Goal: Information Seeking & Learning: Learn about a topic

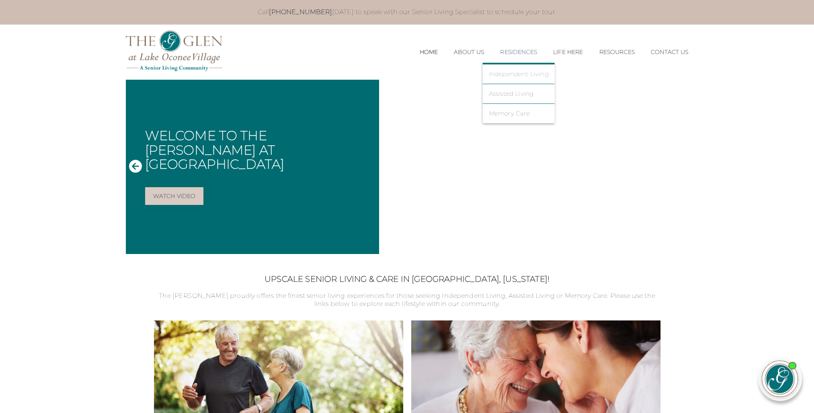
click at [511, 74] on link "Independent Living" at bounding box center [519, 73] width 60 height 7
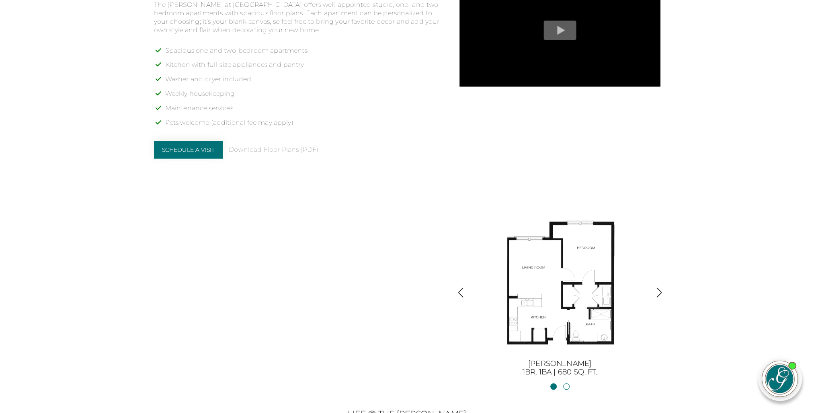
scroll to position [697, 0]
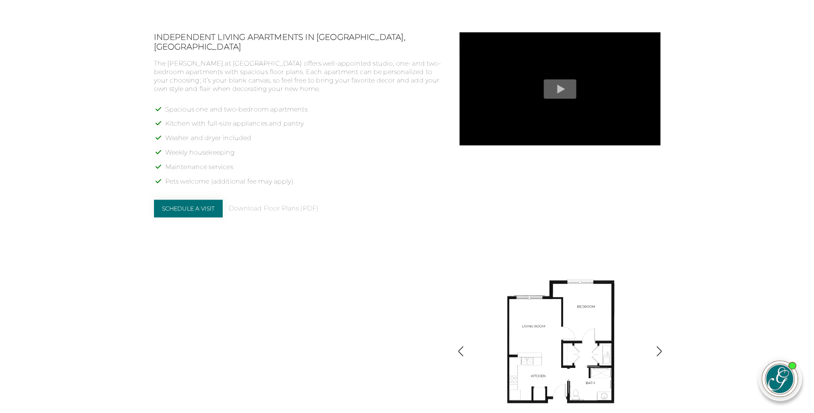
click at [656, 349] on img "button" at bounding box center [659, 350] width 11 height 11
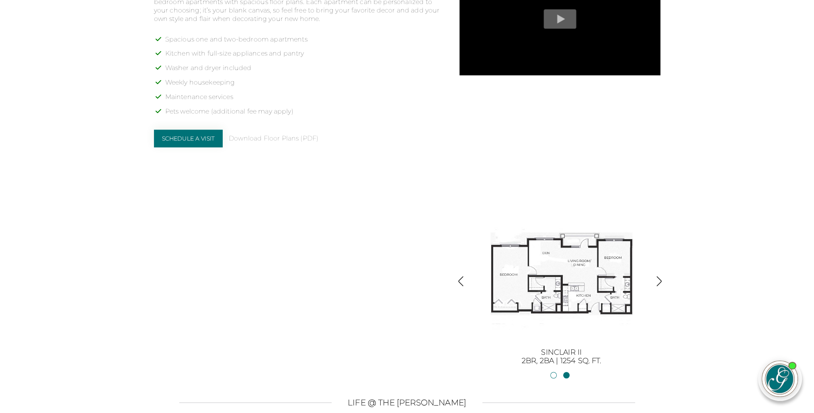
scroll to position [778, 0]
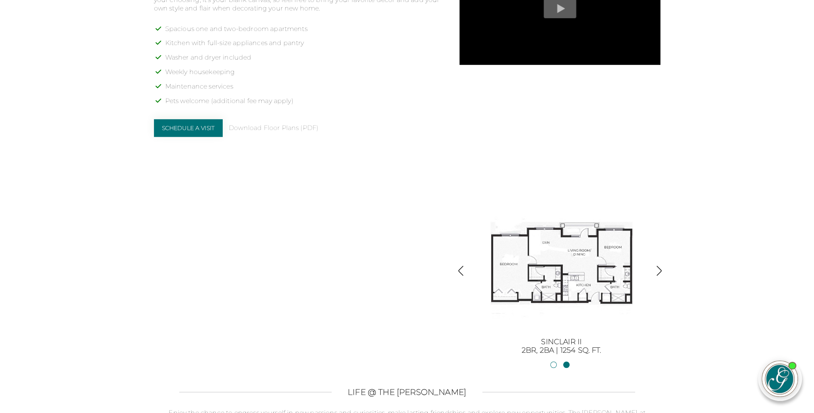
click at [659, 265] on img "button" at bounding box center [659, 270] width 11 height 11
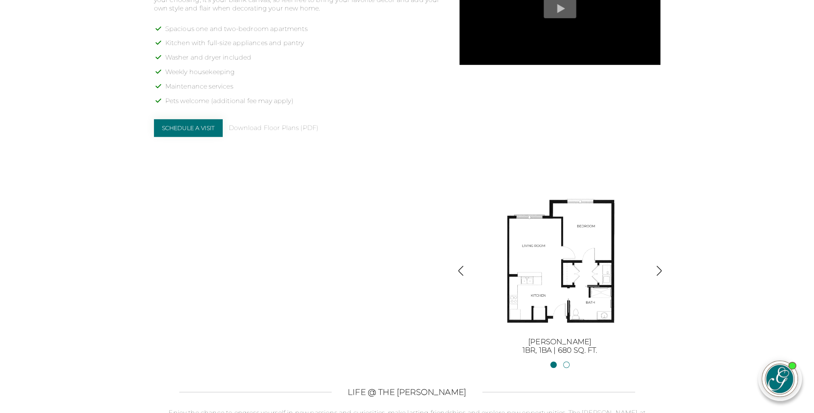
click at [659, 272] on img "button" at bounding box center [659, 270] width 11 height 11
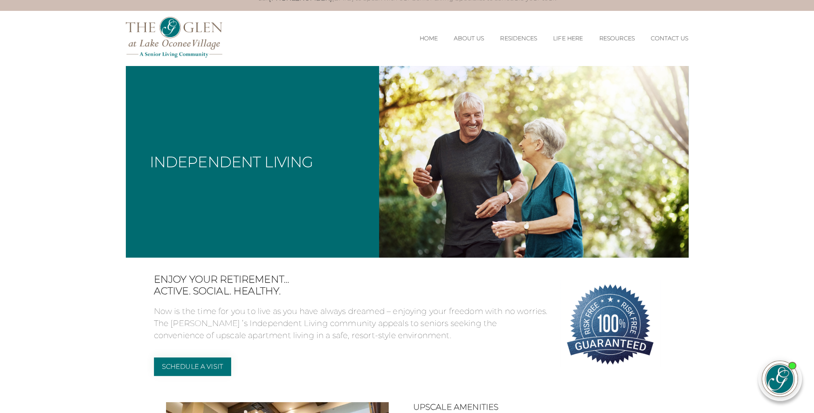
scroll to position [0, 0]
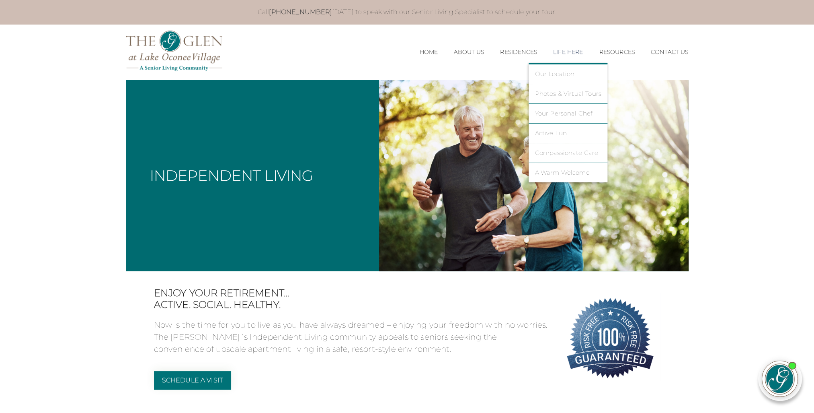
click at [564, 97] on li "Photos & Virtual Tours" at bounding box center [568, 94] width 79 height 20
click at [568, 91] on link "Photos & Virtual Tours" at bounding box center [568, 93] width 67 height 7
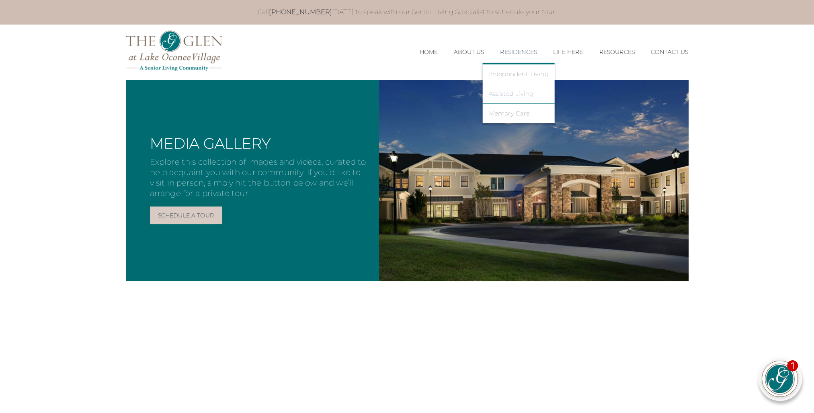
click at [499, 92] on link "Assisted Living" at bounding box center [519, 93] width 60 height 7
click at [513, 92] on link "Assisted Living" at bounding box center [519, 93] width 60 height 7
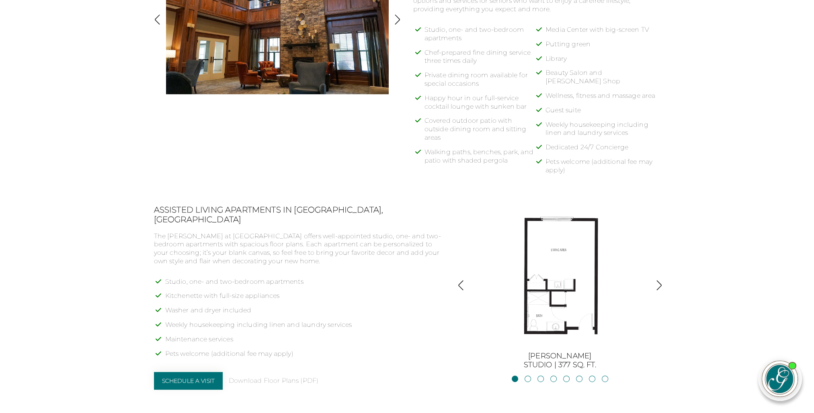
scroll to position [523, 0]
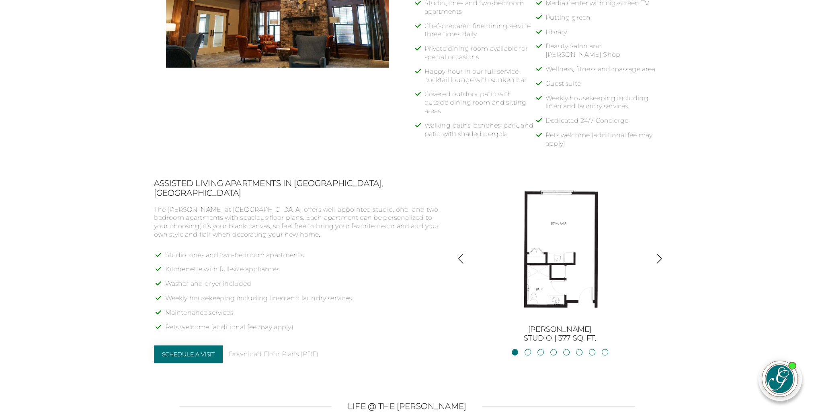
click at [656, 257] on img "button" at bounding box center [659, 258] width 11 height 11
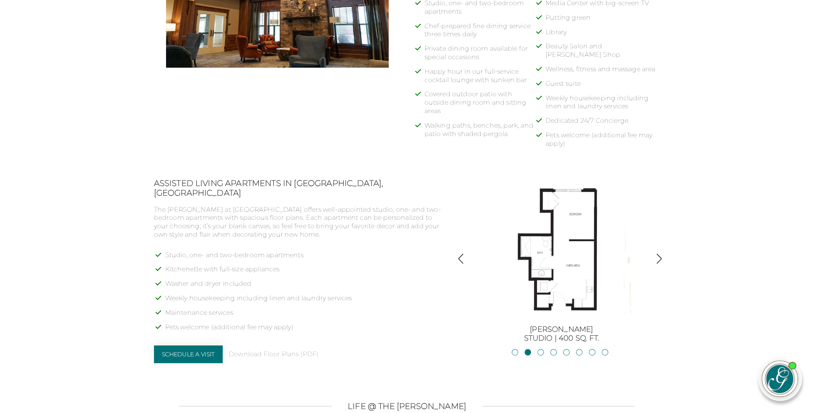
click at [656, 257] on img "button" at bounding box center [659, 258] width 11 height 11
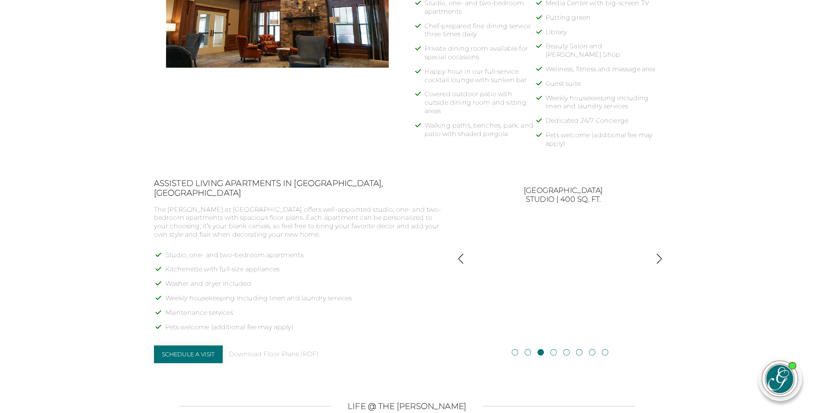
click at [656, 257] on img "button" at bounding box center [659, 258] width 11 height 11
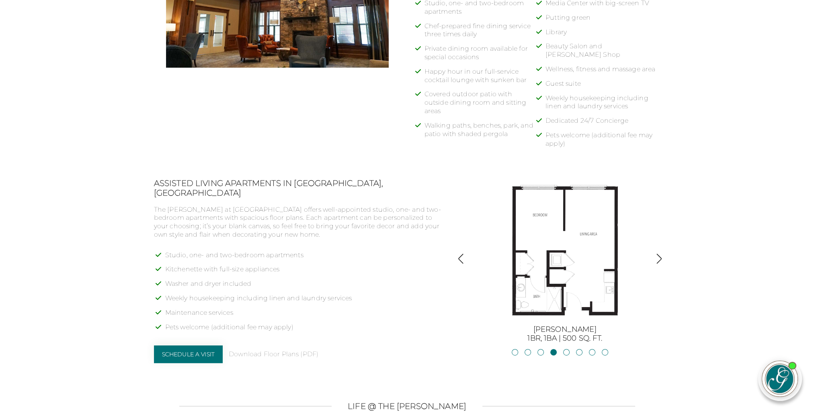
click at [656, 257] on img "button" at bounding box center [659, 258] width 11 height 11
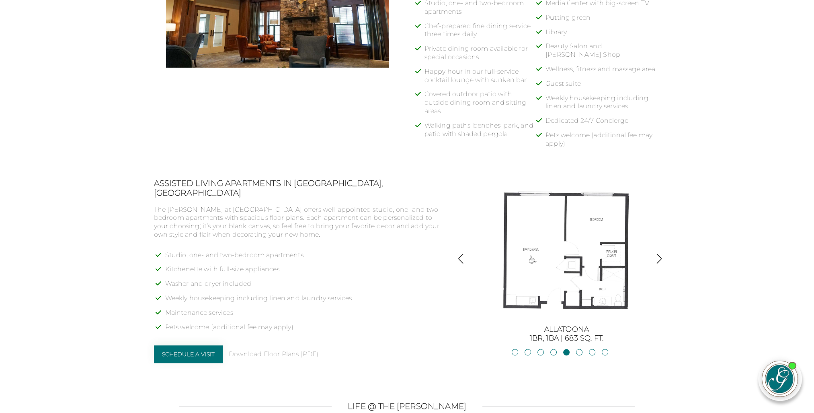
click at [656, 257] on img "button" at bounding box center [659, 258] width 11 height 11
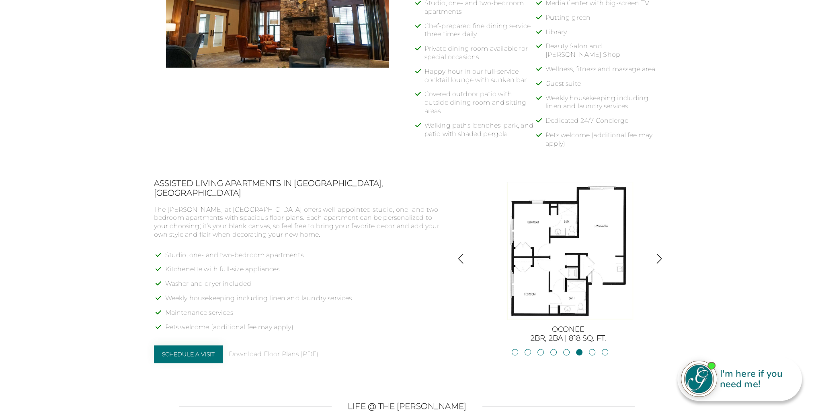
click at [656, 257] on img "button" at bounding box center [659, 258] width 11 height 11
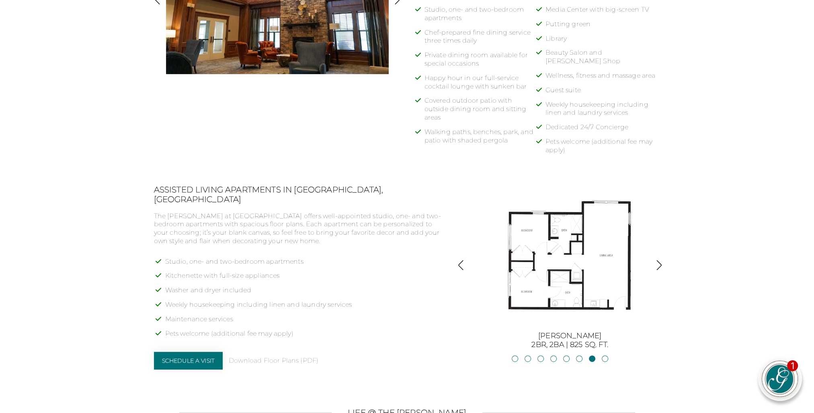
scroll to position [442, 0]
